Goal: Transaction & Acquisition: Purchase product/service

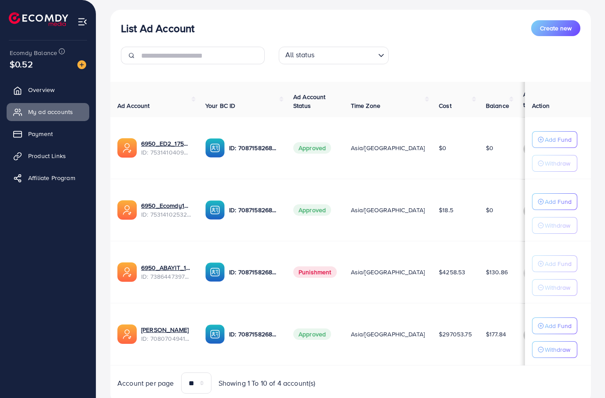
scroll to position [100, 0]
click at [57, 140] on link "Payment" at bounding box center [48, 134] width 83 height 18
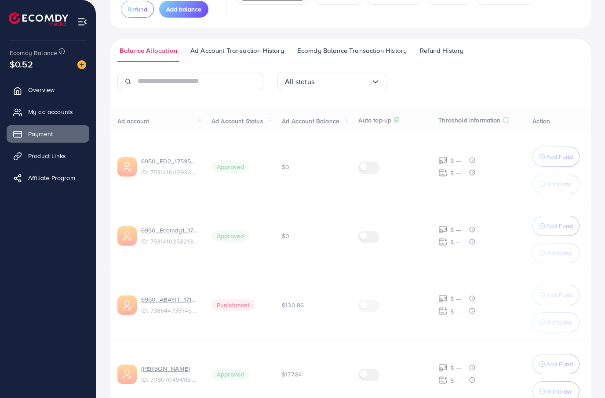
scroll to position [0, 0]
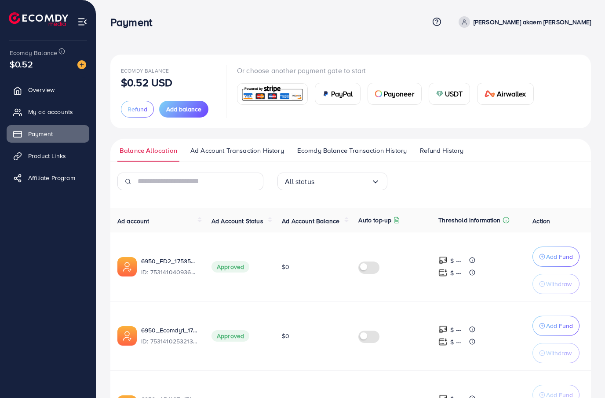
click at [184, 110] on span "Add balance" at bounding box center [183, 109] width 35 height 9
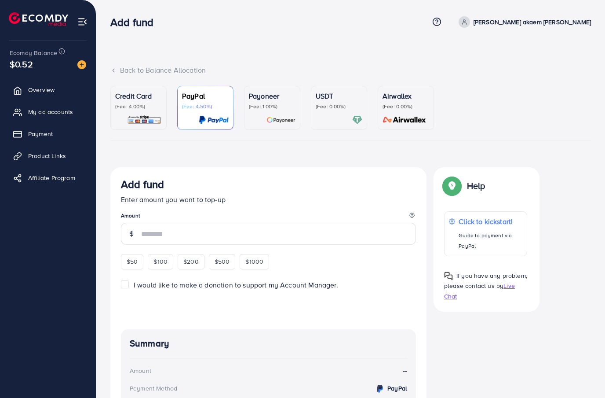
click at [150, 112] on div "Credit Card (Fee: 4.00%)" at bounding box center [138, 108] width 47 height 34
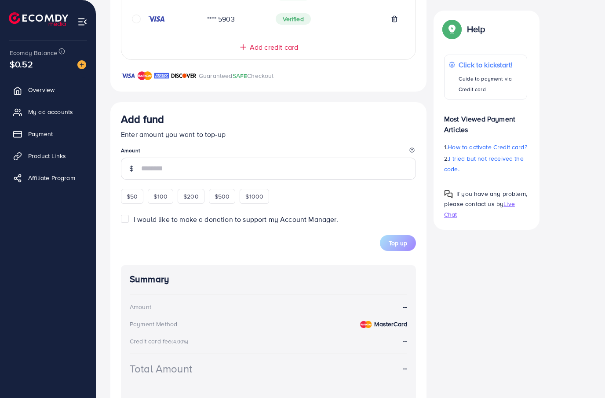
scroll to position [365, 0]
click at [193, 194] on span "$200" at bounding box center [190, 196] width 15 height 9
type input "***"
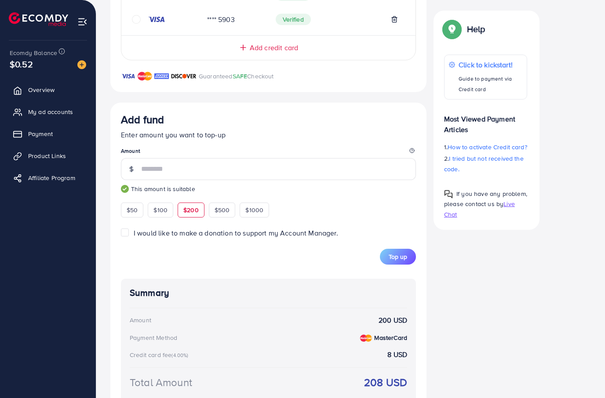
click at [401, 260] on button "Top up" at bounding box center [398, 256] width 36 height 16
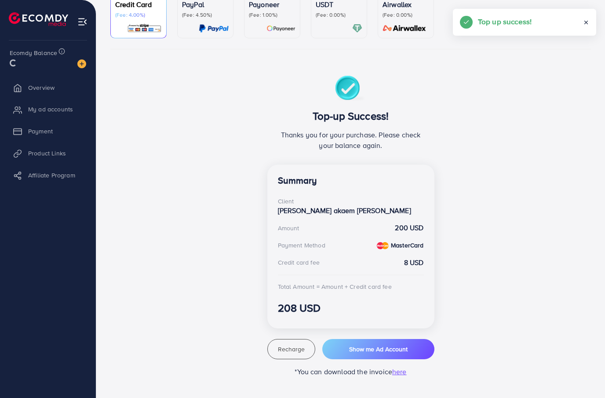
scroll to position [50, 0]
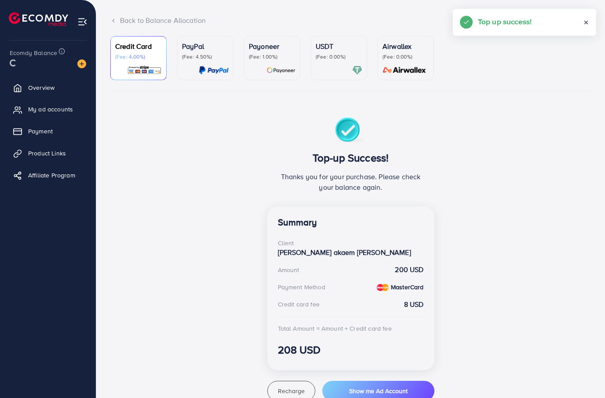
click at [62, 127] on link "Payment" at bounding box center [48, 131] width 83 height 18
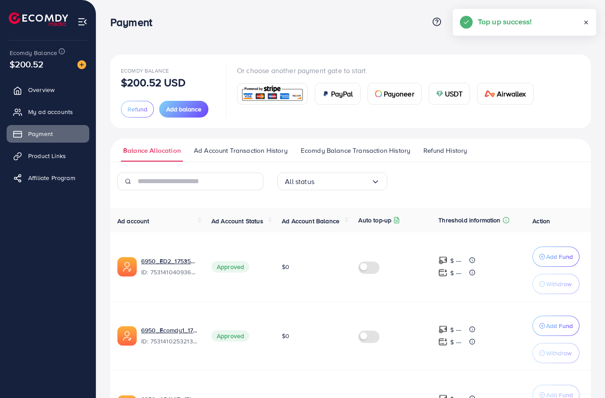
click at [69, 112] on span "My ad accounts" at bounding box center [50, 111] width 45 height 9
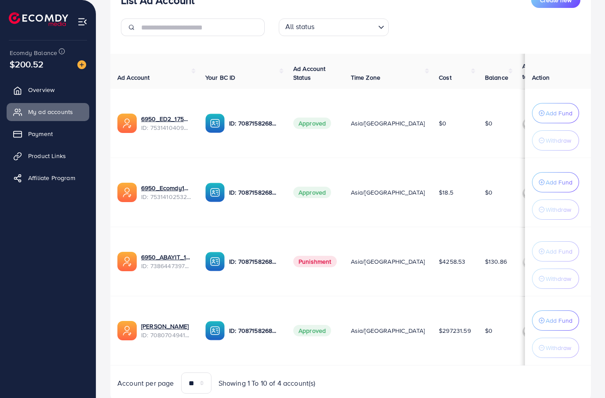
scroll to position [128, 0]
click at [564, 328] on button "Add Fund" at bounding box center [555, 320] width 47 height 20
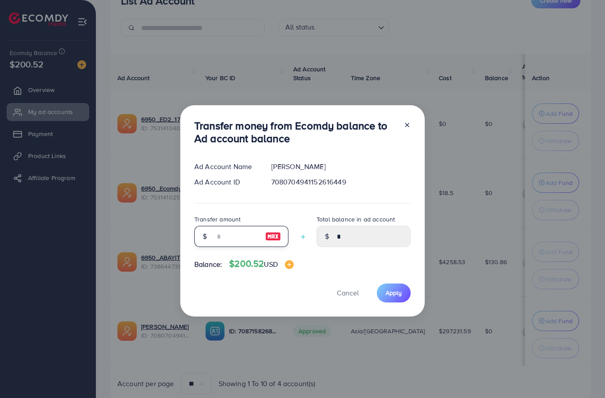
click at [235, 247] on input "number" at bounding box center [237, 236] width 44 height 21
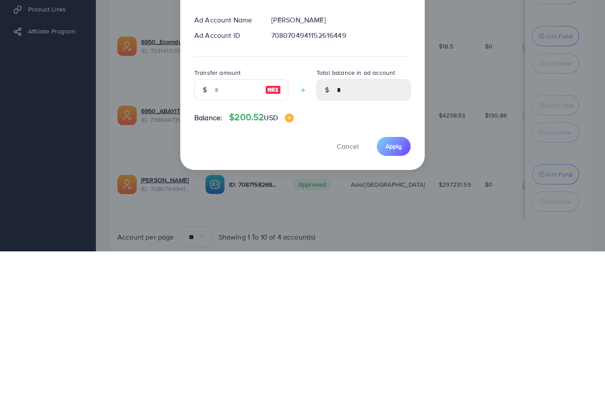
click at [276, 231] on img at bounding box center [273, 236] width 16 height 11
type input "***"
type input "******"
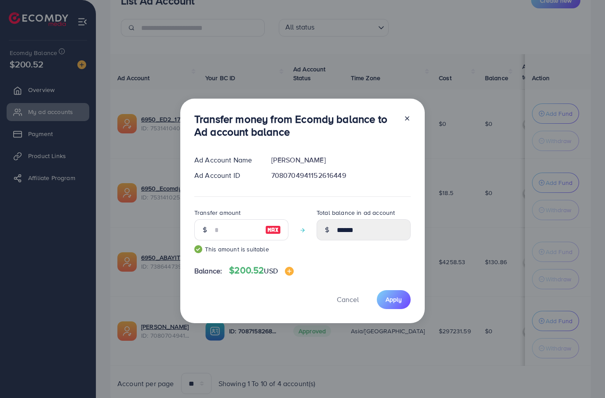
click at [400, 303] on span "Apply" at bounding box center [394, 299] width 16 height 9
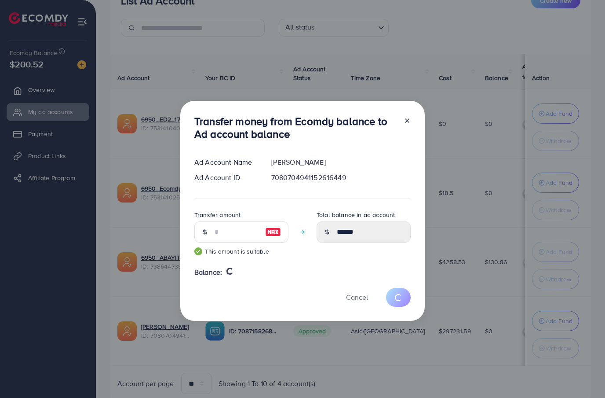
type input "*"
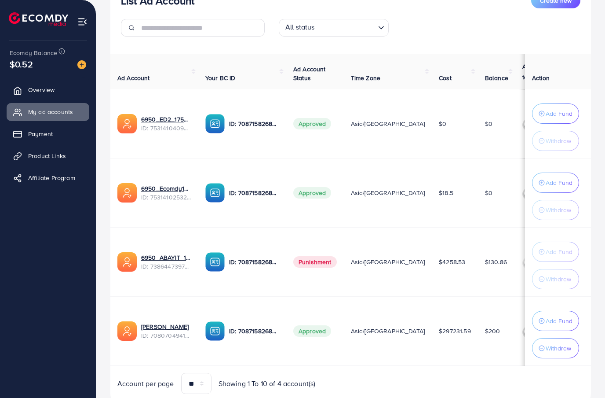
scroll to position [0, 0]
